Goal: Information Seeking & Learning: Check status

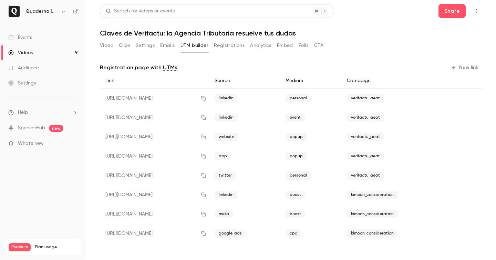
click at [31, 51] on div "Videos" at bounding box center [20, 52] width 24 height 7
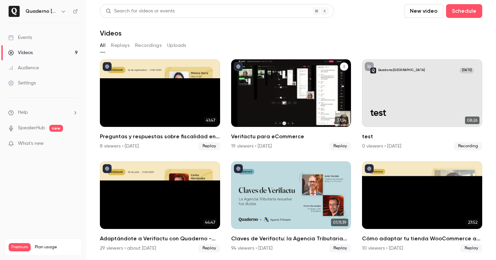
scroll to position [103, 0]
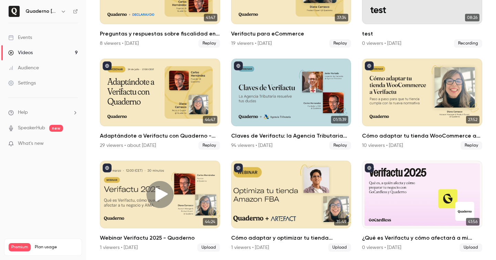
click at [32, 68] on div "Audience" at bounding box center [23, 67] width 31 height 7
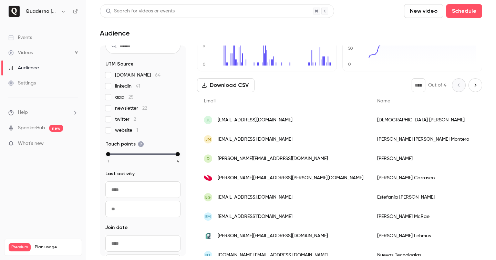
scroll to position [41, 0]
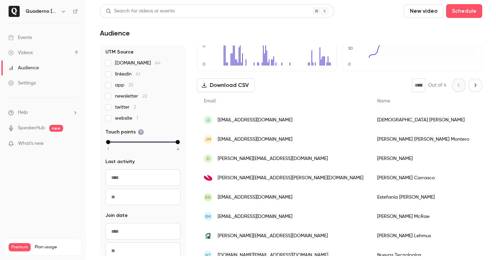
click at [130, 177] on input "From" at bounding box center [142, 177] width 75 height 17
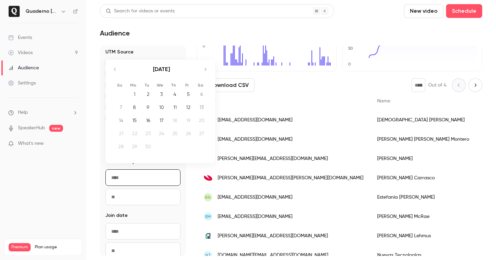
click at [114, 69] on icon "Move backward to switch to the previous month." at bounding box center [115, 69] width 8 height 8
click at [114, 59] on icon "Move backward to switch to the previous month." at bounding box center [115, 59] width 8 height 8
click at [149, 95] on div "1" at bounding box center [148, 94] width 11 height 10
type input "**********"
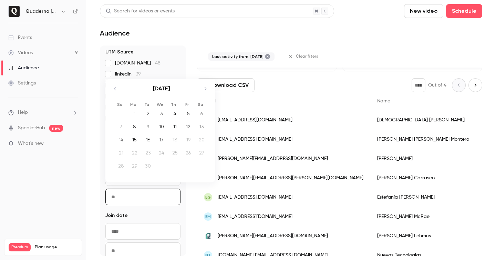
click at [143, 201] on input "To" at bounding box center [142, 197] width 75 height 17
click at [188, 139] on div "19" at bounding box center [188, 139] width 11 height 10
click at [175, 140] on div "18" at bounding box center [175, 139] width 11 height 10
click at [162, 138] on div "17" at bounding box center [161, 139] width 11 height 10
type input "**********"
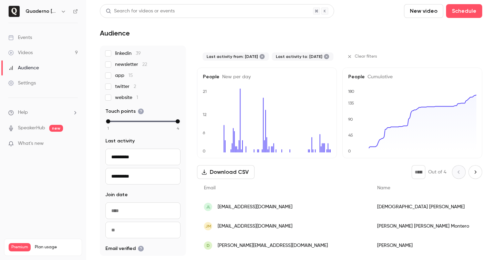
scroll to position [63, 0]
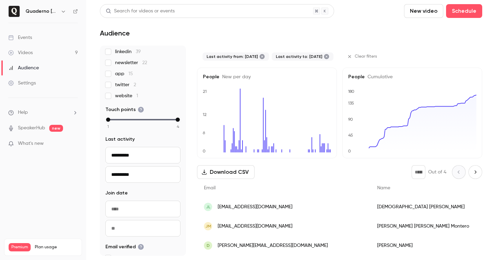
click at [148, 212] on input "From" at bounding box center [142, 209] width 75 height 17
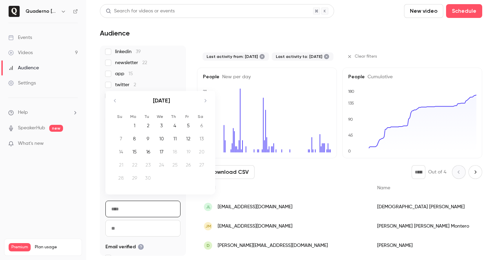
click at [116, 100] on icon "Move backward to switch to the previous month." at bounding box center [115, 101] width 8 height 8
click at [116, 100] on div "[DATE]" at bounding box center [161, 94] width 97 height 27
click at [115, 95] on div "[DATE]" at bounding box center [161, 94] width 97 height 27
click at [113, 91] on icon "Move backward to switch to the previous month." at bounding box center [115, 91] width 8 height 8
click at [150, 126] on div "1" at bounding box center [148, 125] width 11 height 10
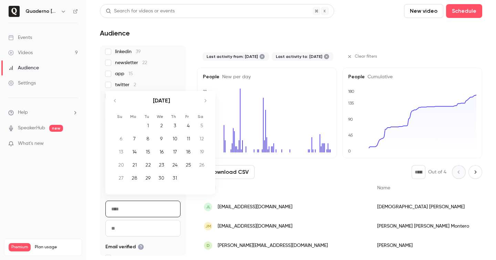
type input "**********"
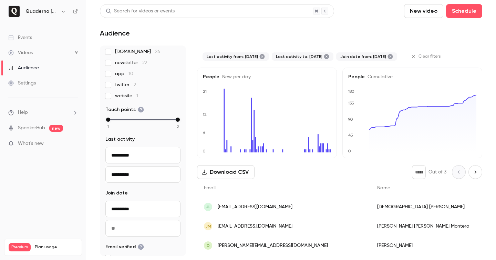
click at [27, 37] on div "Events" at bounding box center [20, 37] width 24 height 7
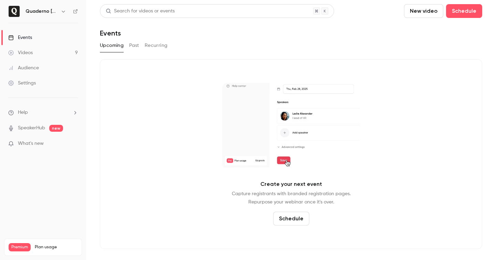
click at [140, 47] on div "Upcoming Past Recurring" at bounding box center [291, 45] width 383 height 11
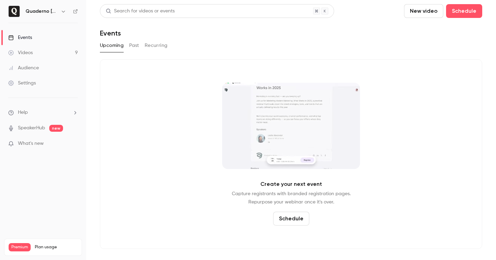
click at [135, 45] on button "Past" at bounding box center [134, 45] width 10 height 11
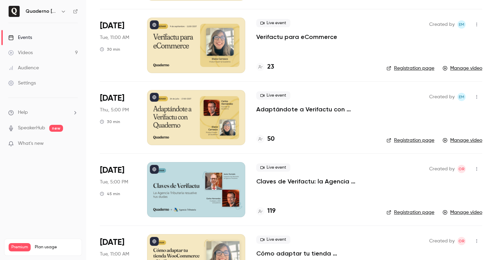
scroll to position [115, 0]
